Goal: Task Accomplishment & Management: Use online tool/utility

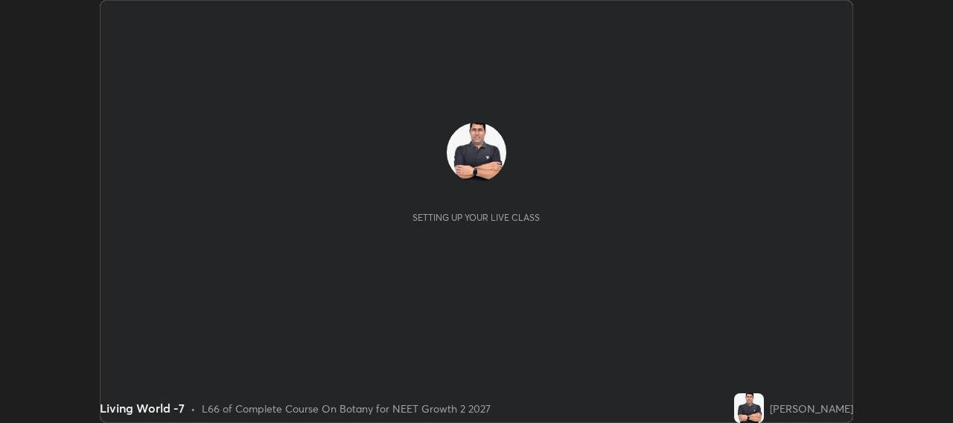
scroll to position [423, 952]
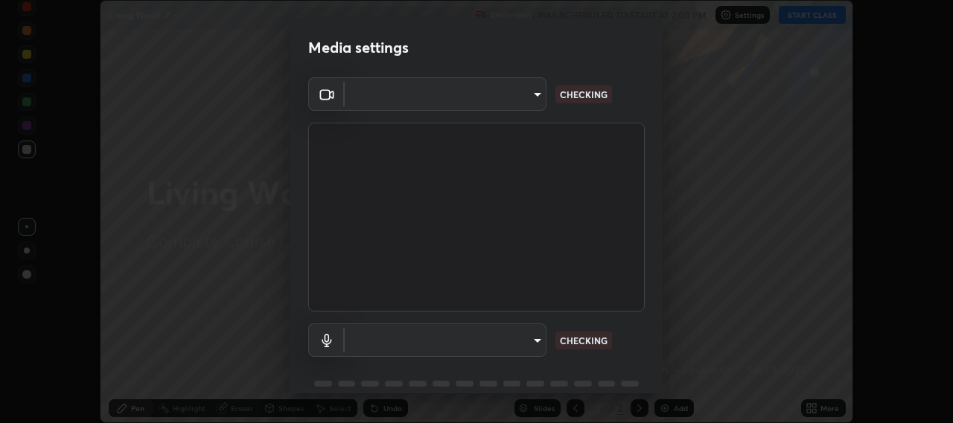
type input "b317e01ce44dabc3be8dd9fbd21c4c94838353ba5ba3926cf423050bf086703d"
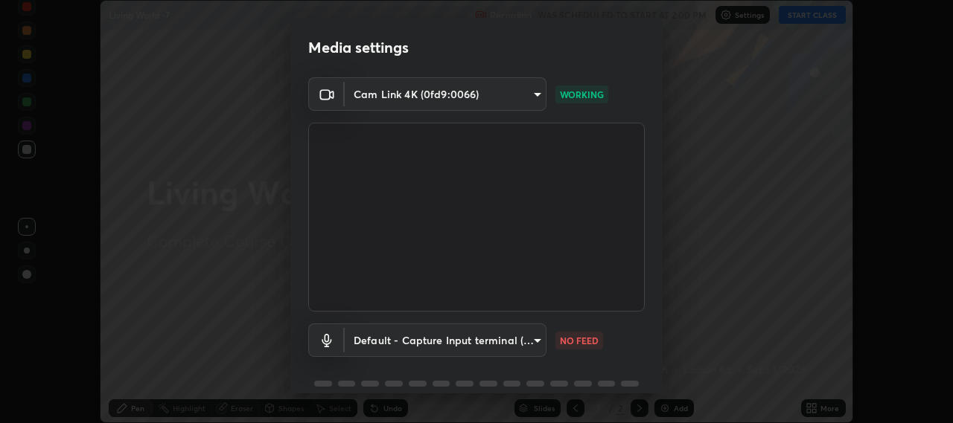
click at [493, 346] on body "Erase all Living World -7 Recording WAS SCHEDULED TO START AT 2:00 PM Settings …" at bounding box center [476, 211] width 953 height 423
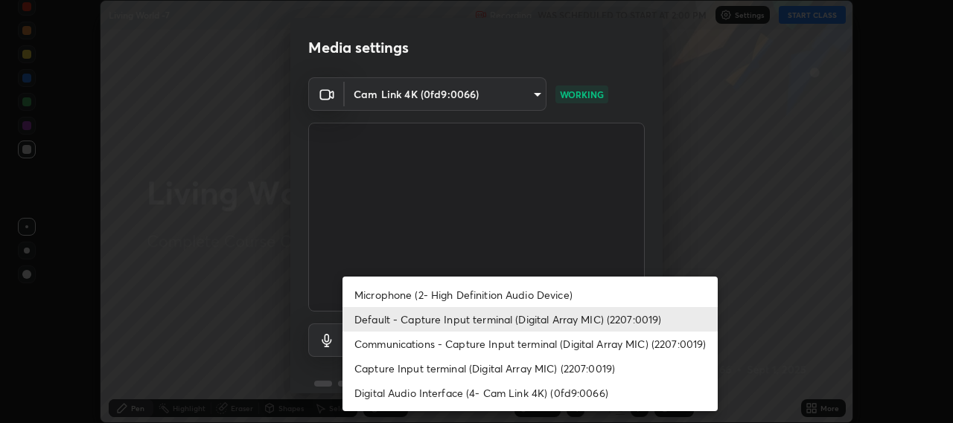
click at [548, 296] on li "Microphone (2- High Definition Audio Device)" at bounding box center [529, 295] width 375 height 25
type input "c3919e96a5ab5b599c6855178749ec7a7a8a003fead2dd7e2b47559334d8e3b5"
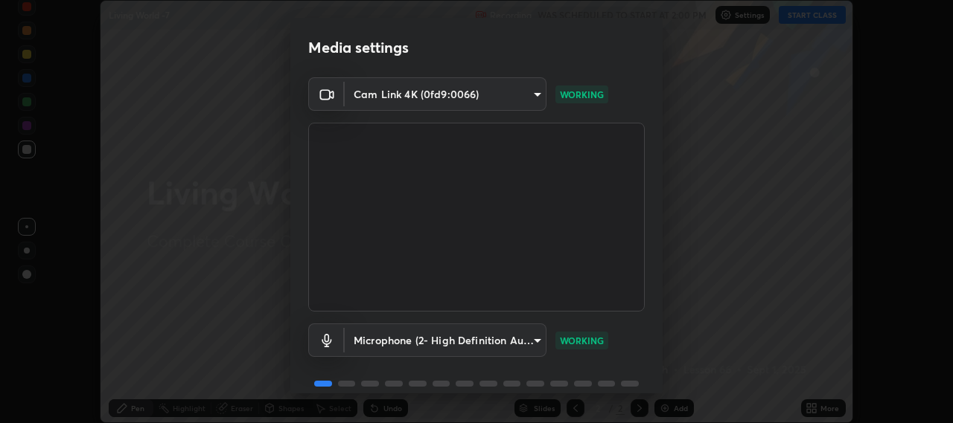
scroll to position [65, 0]
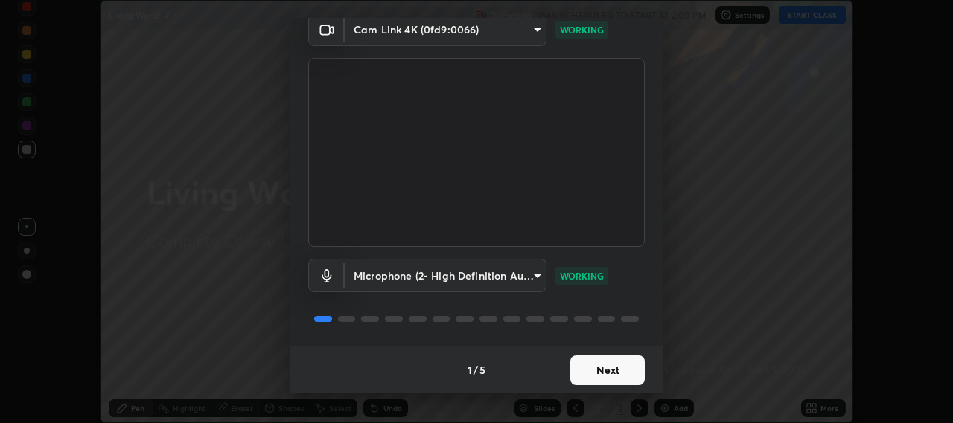
click at [605, 371] on button "Next" at bounding box center [607, 371] width 74 height 30
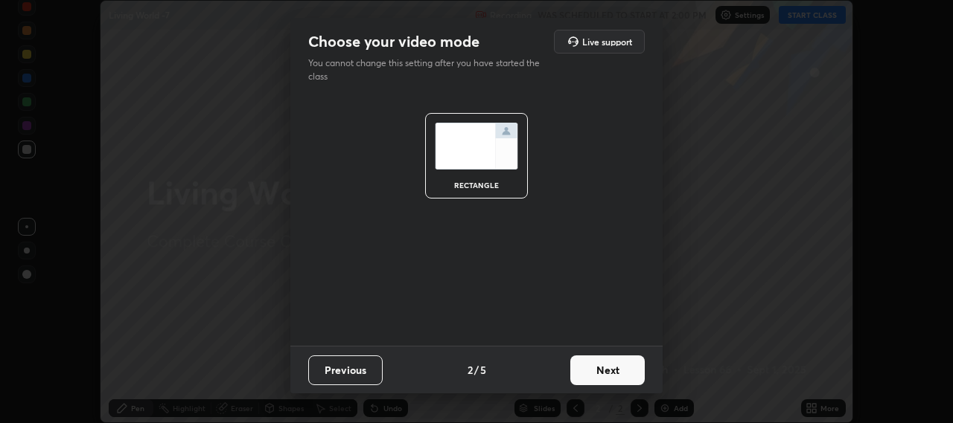
click at [622, 375] on button "Next" at bounding box center [607, 371] width 74 height 30
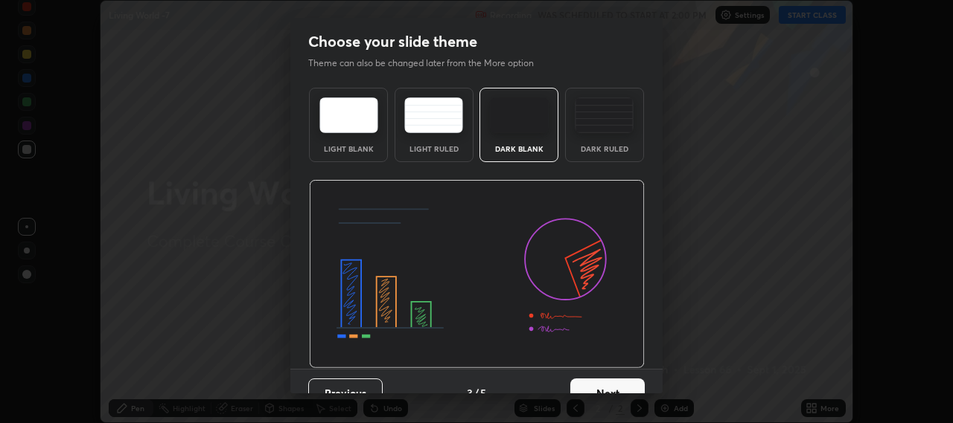
scroll to position [23, 0]
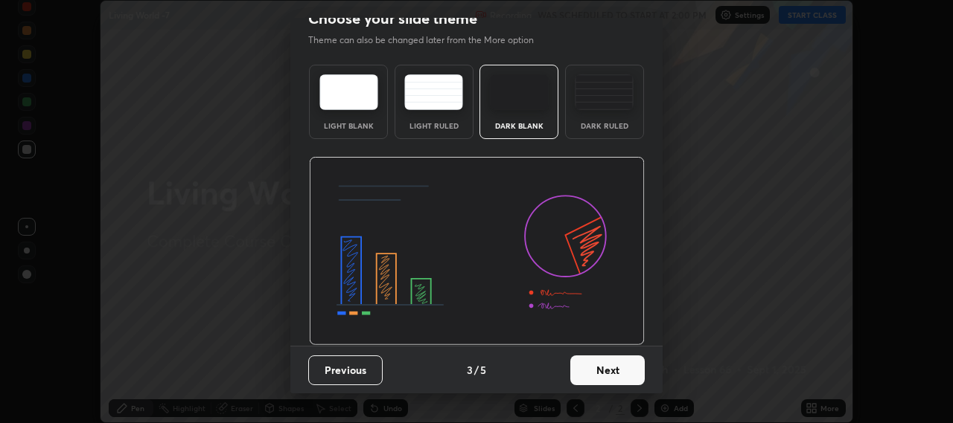
click at [618, 377] on button "Next" at bounding box center [607, 371] width 74 height 30
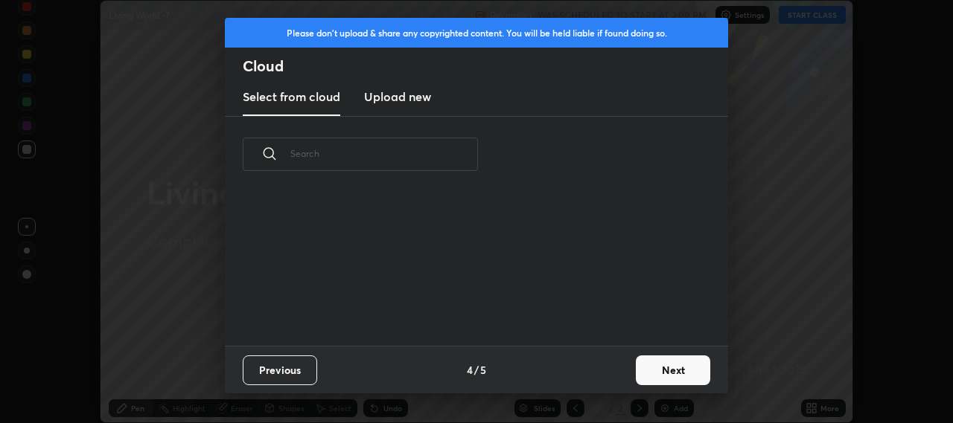
scroll to position [0, 0]
click at [674, 377] on button "Next" at bounding box center [673, 371] width 74 height 30
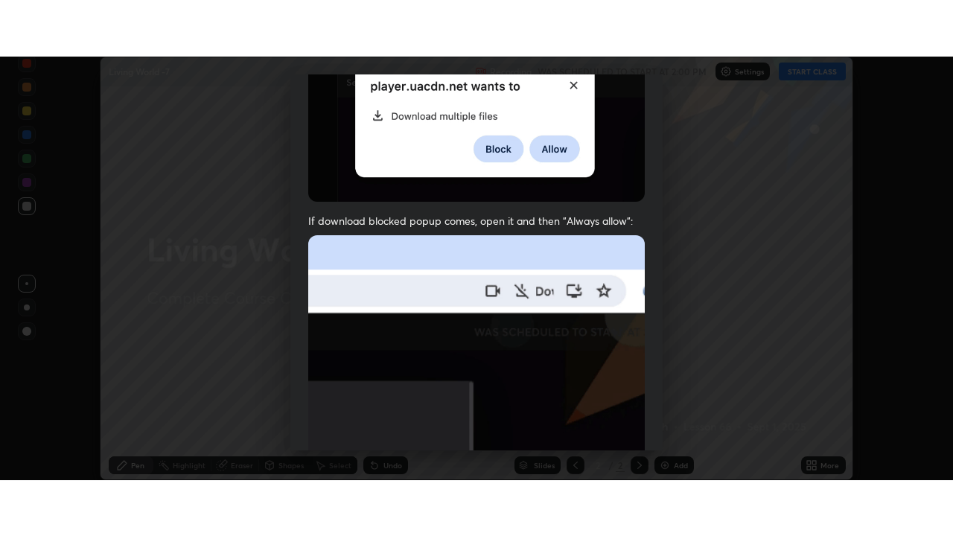
scroll to position [368, 0]
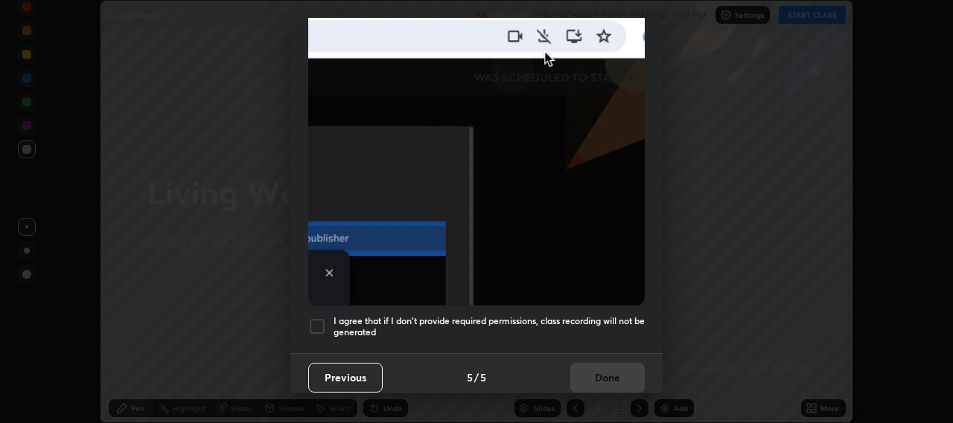
click at [317, 319] on div at bounding box center [317, 327] width 18 height 18
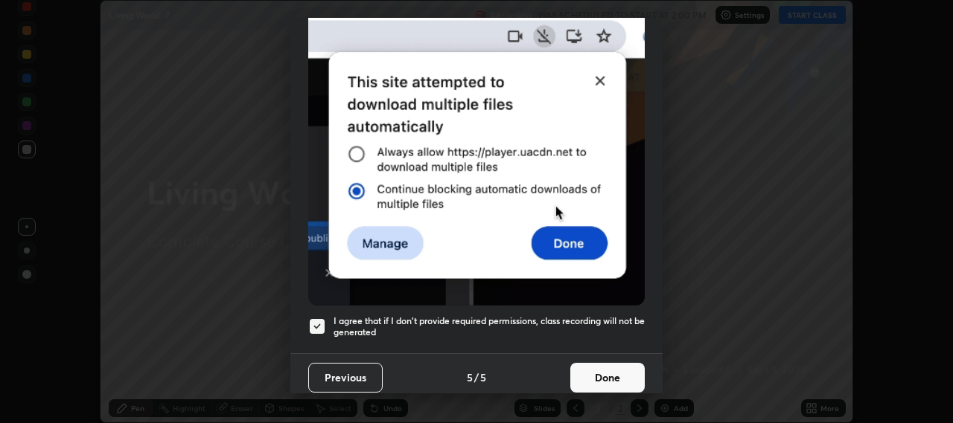
click at [618, 371] on button "Done" at bounding box center [607, 378] width 74 height 30
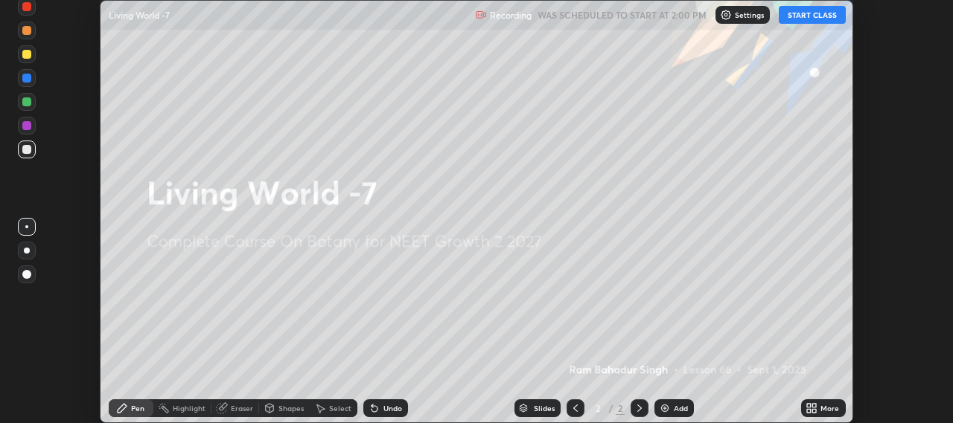
click at [809, 14] on button "START CLASS" at bounding box center [812, 15] width 67 height 18
click at [813, 406] on icon at bounding box center [815, 406] width 4 height 4
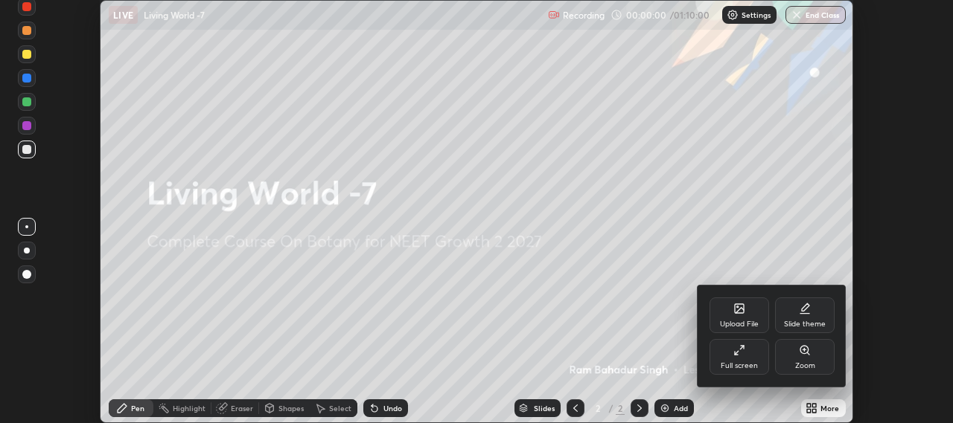
click at [738, 351] on icon at bounding box center [739, 351] width 12 height 12
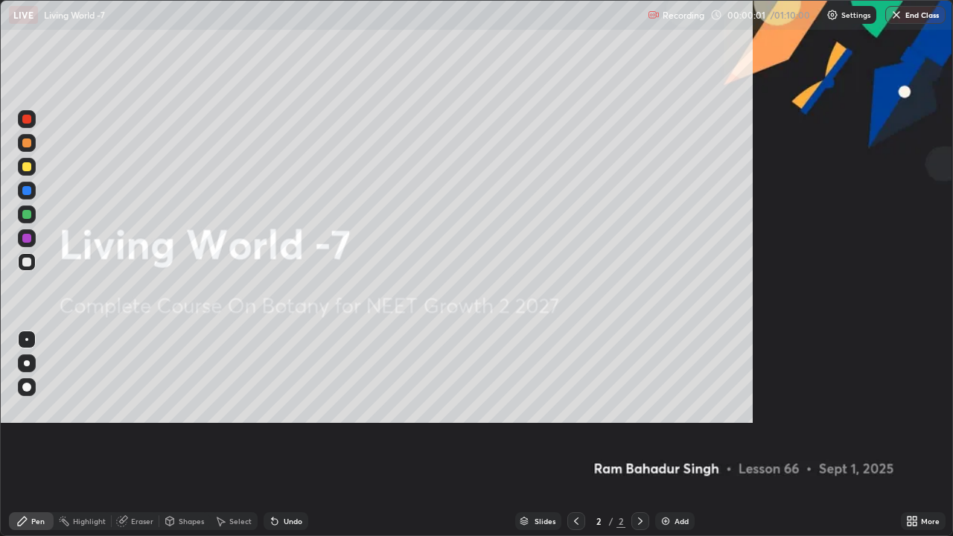
scroll to position [536, 953]
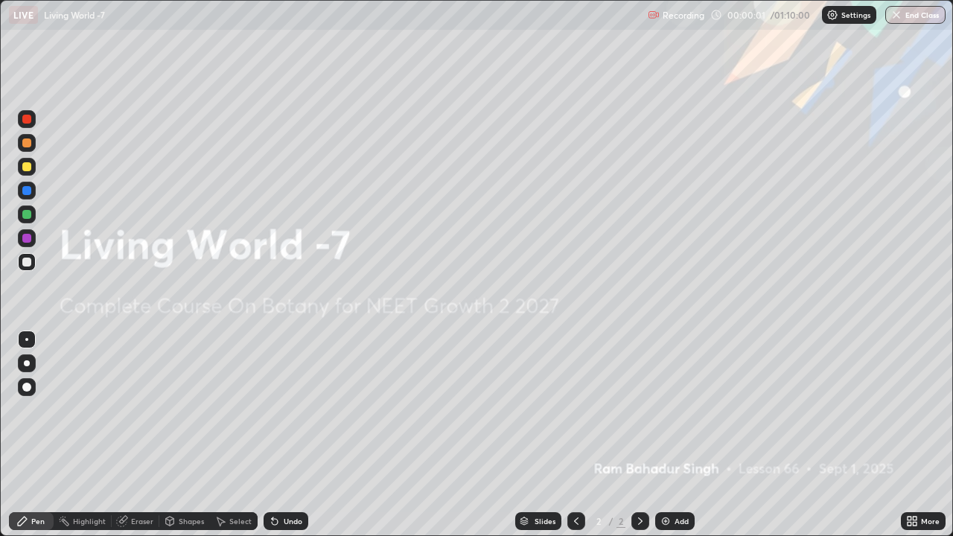
click at [662, 423] on img at bounding box center [665, 521] width 12 height 12
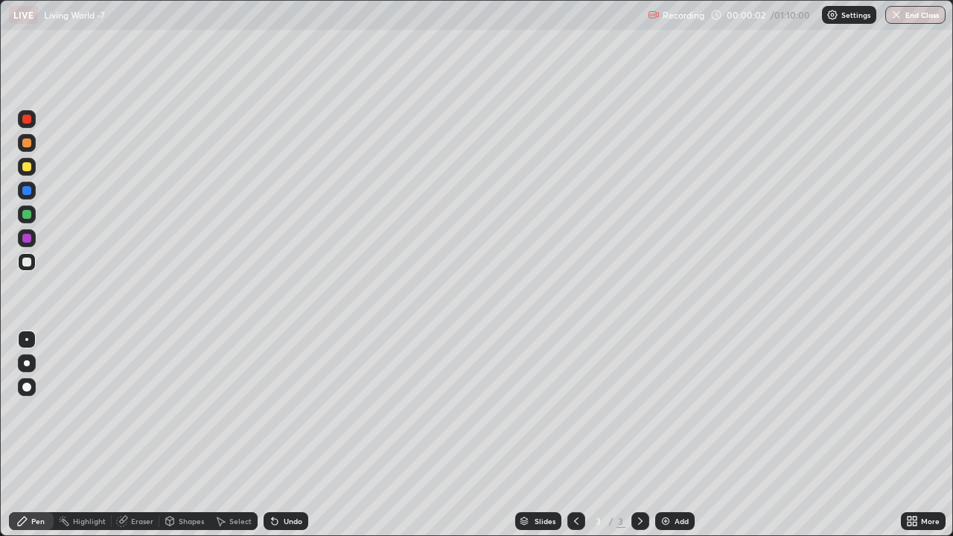
click at [661, 423] on img at bounding box center [665, 521] width 12 height 12
click at [665, 423] on img at bounding box center [665, 521] width 12 height 12
click at [662, 423] on img at bounding box center [665, 521] width 12 height 12
click at [660, 423] on img at bounding box center [665, 521] width 12 height 12
click at [662, 423] on img at bounding box center [665, 521] width 12 height 12
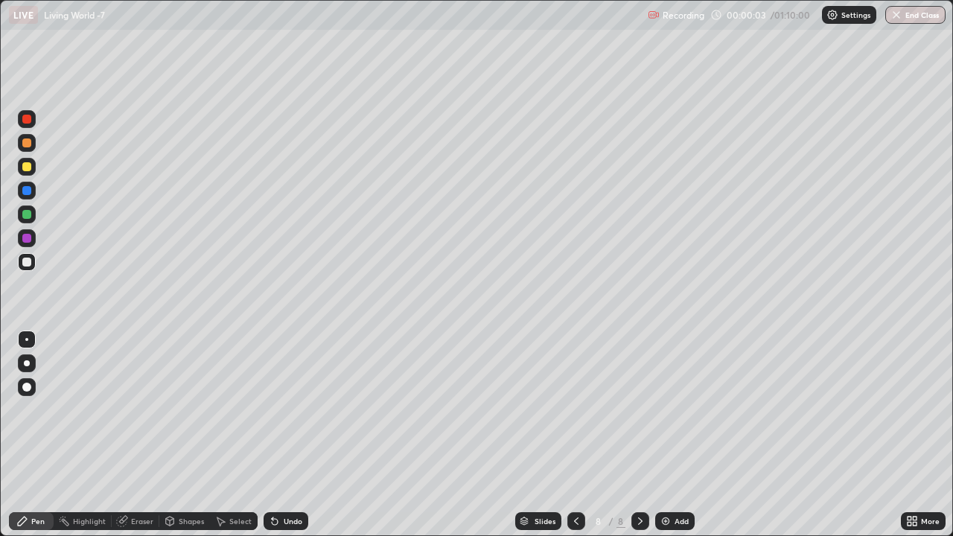
click at [662, 423] on img at bounding box center [665, 521] width 12 height 12
click at [659, 423] on img at bounding box center [665, 521] width 12 height 12
click at [666, 423] on img at bounding box center [665, 521] width 12 height 12
click at [662, 423] on img at bounding box center [665, 521] width 12 height 12
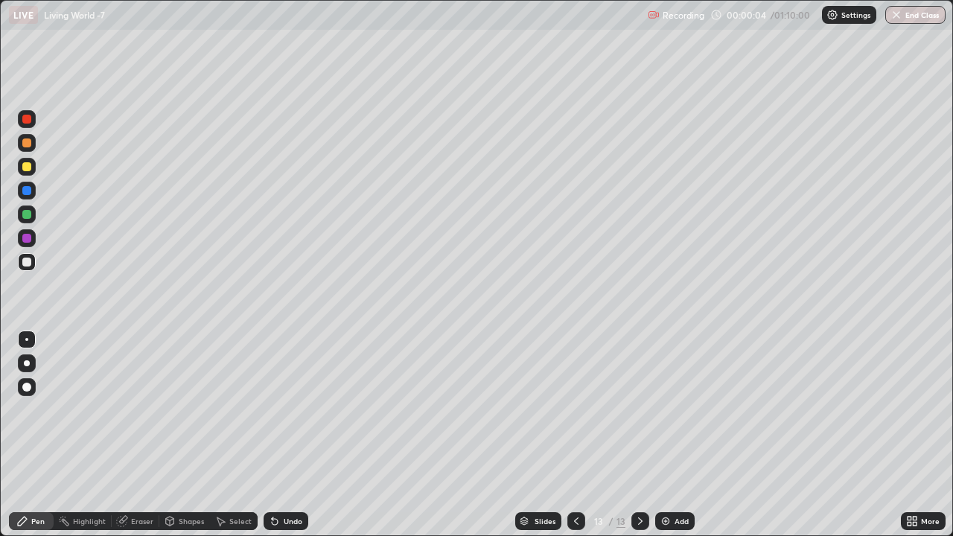
click at [575, 423] on icon at bounding box center [576, 521] width 12 height 12
click at [574, 423] on icon at bounding box center [576, 520] width 4 height 7
click at [575, 423] on icon at bounding box center [576, 521] width 12 height 12
click at [576, 423] on icon at bounding box center [576, 521] width 12 height 12
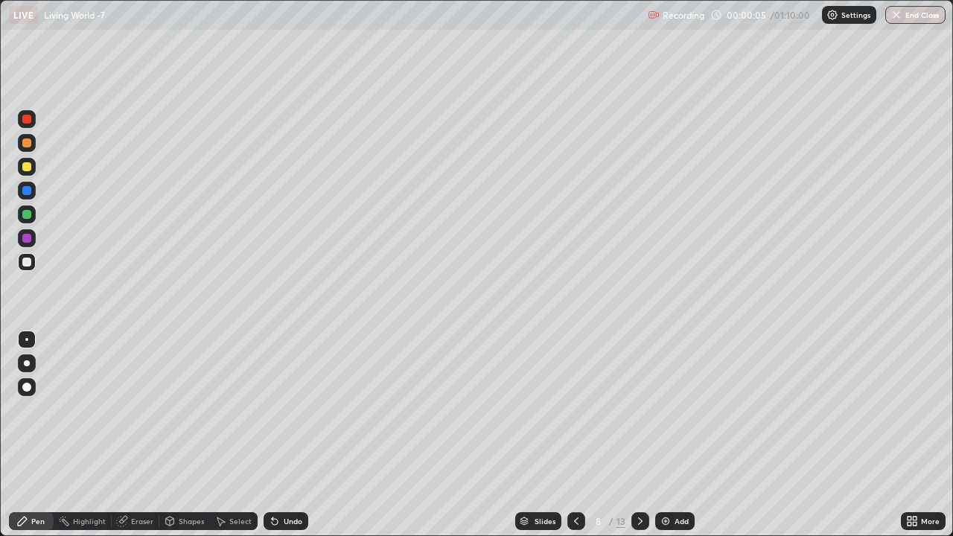
click at [575, 423] on icon at bounding box center [576, 521] width 12 height 12
click at [577, 423] on icon at bounding box center [576, 521] width 12 height 12
click at [575, 423] on icon at bounding box center [576, 521] width 12 height 12
click at [576, 423] on icon at bounding box center [576, 521] width 12 height 12
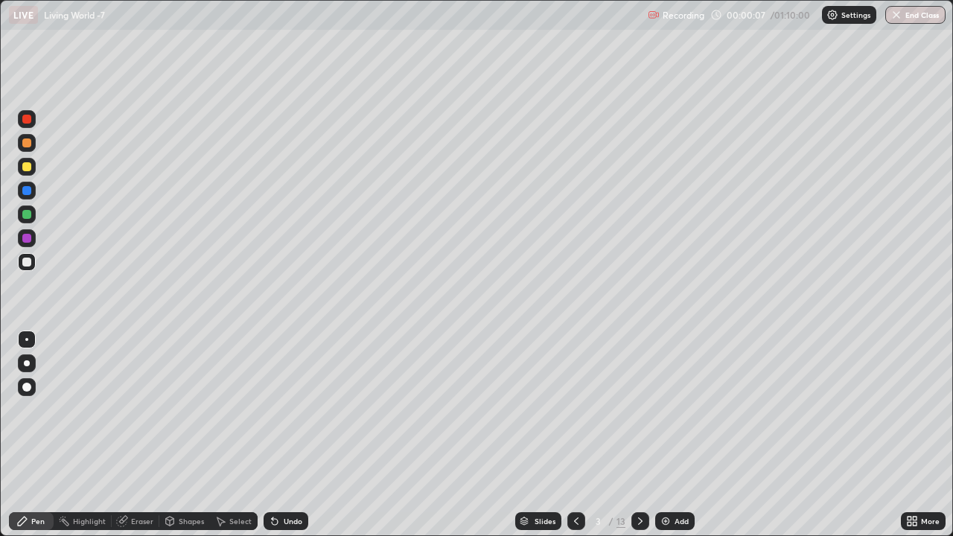
click at [575, 423] on icon at bounding box center [576, 521] width 12 height 12
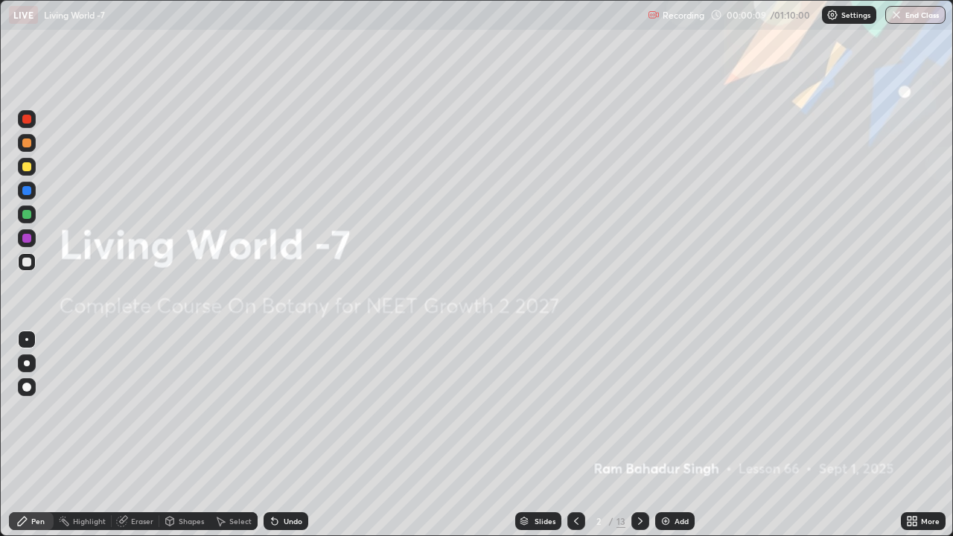
click at [640, 423] on icon at bounding box center [640, 521] width 12 height 12
